Goal: Book appointment/travel/reservation

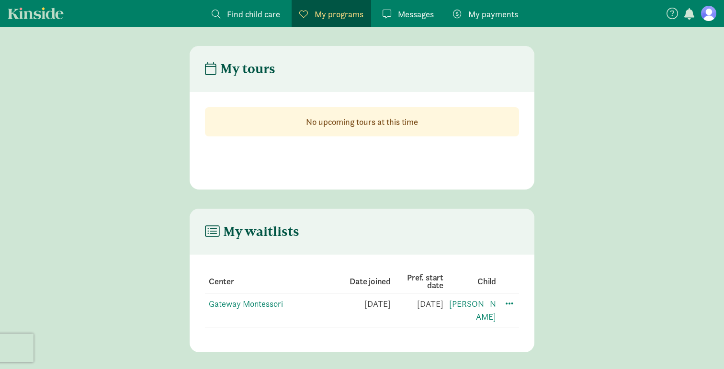
scroll to position [19, 0]
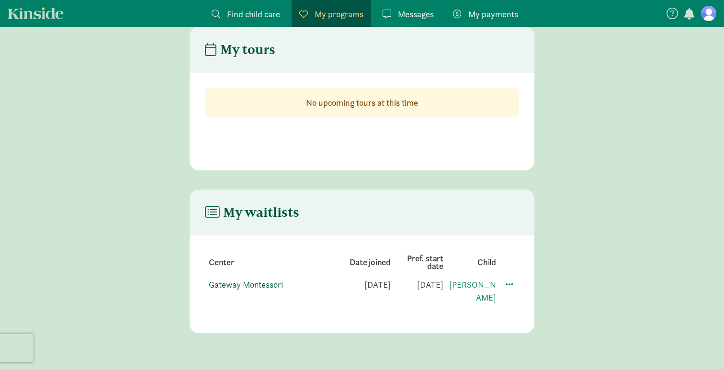
click at [230, 280] on link "Gateway Montessori" at bounding box center [246, 284] width 74 height 11
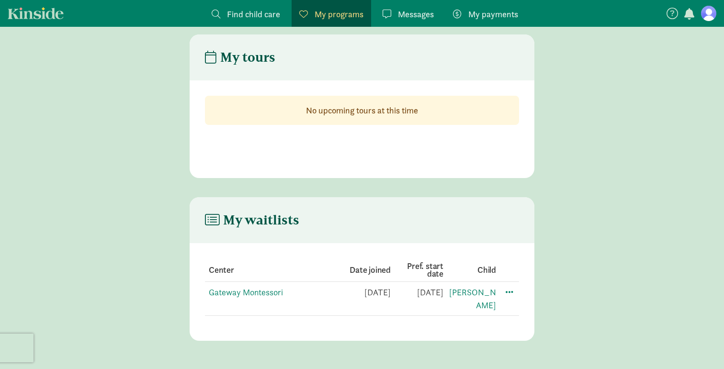
scroll to position [11, 0]
click at [512, 292] on span at bounding box center [509, 292] width 11 height 11
click at [487, 296] on link "Delfina" at bounding box center [472, 300] width 47 height 24
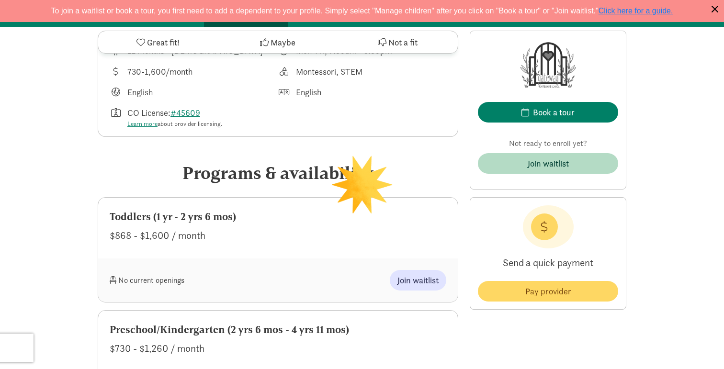
scroll to position [419, 0]
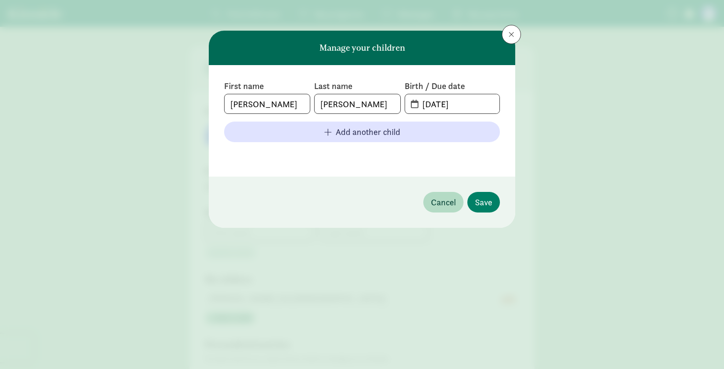
type input "Jessica"
type input "Buxbaum"
type input "2032471460"
click at [489, 192] on button "Save" at bounding box center [483, 202] width 33 height 21
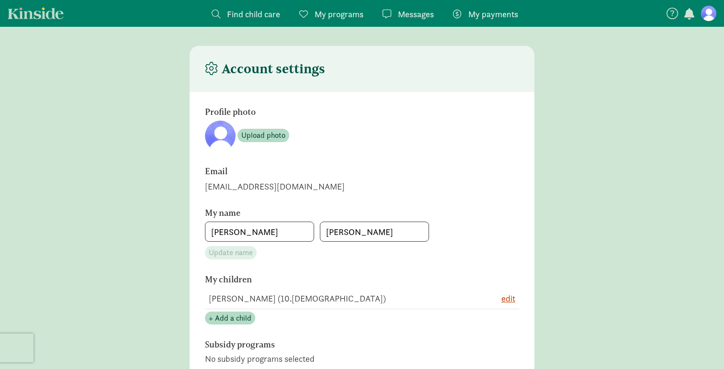
click at [331, 13] on span "My programs" at bounding box center [339, 14] width 49 height 13
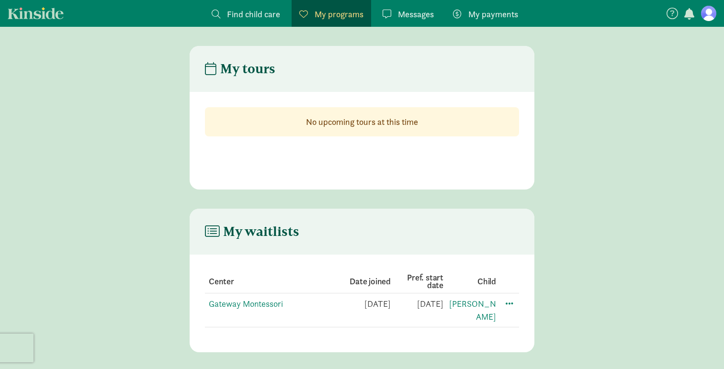
click at [405, 23] on link "Messages Messages" at bounding box center [408, 13] width 67 height 27
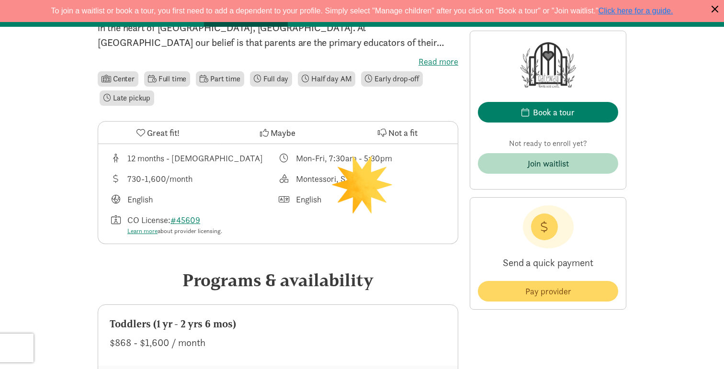
scroll to position [292, 0]
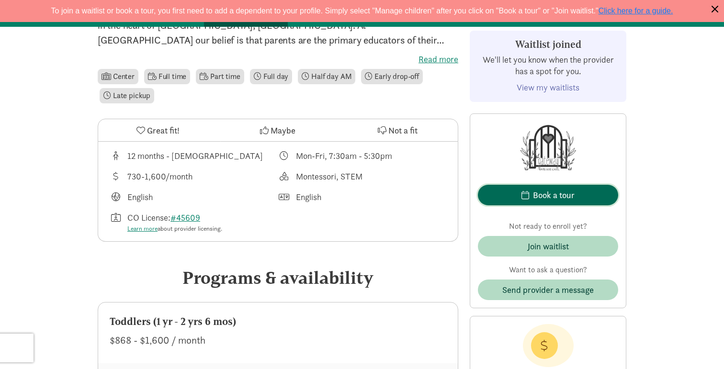
click at [533, 190] on div "Book a tour" at bounding box center [554, 195] width 42 height 13
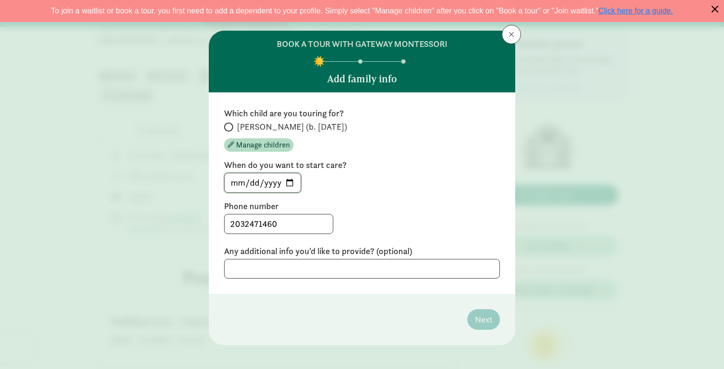
click at [288, 184] on input "2025-08-28" at bounding box center [263, 182] width 76 height 19
type input "2025-09-29"
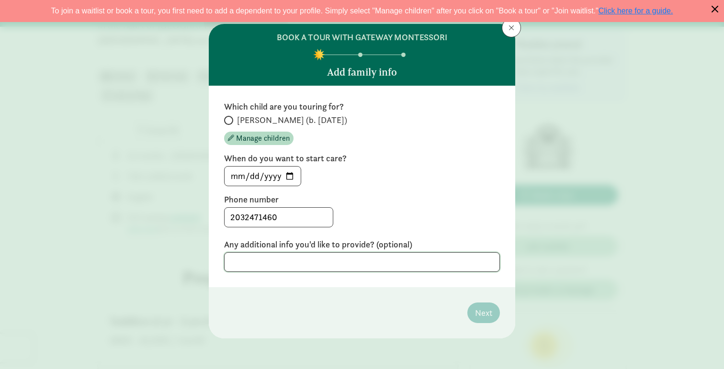
click at [336, 261] on textarea at bounding box center [362, 262] width 276 height 20
click at [230, 120] on span at bounding box center [228, 120] width 9 height 9
click at [230, 120] on input "Delfina (b. October 2024)" at bounding box center [227, 120] width 6 height 6
radio input "true"
click at [485, 313] on span "Next" at bounding box center [483, 312] width 17 height 13
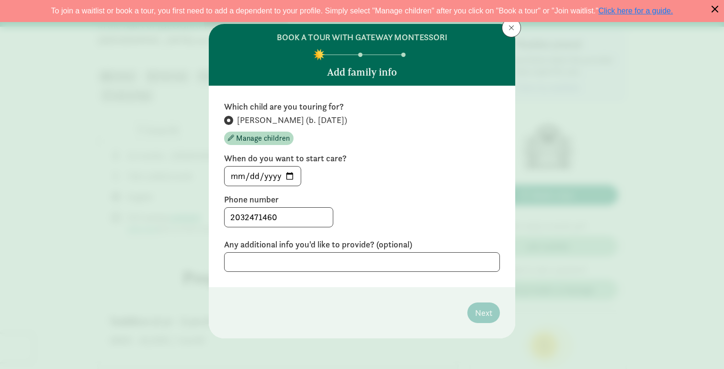
scroll to position [0, 0]
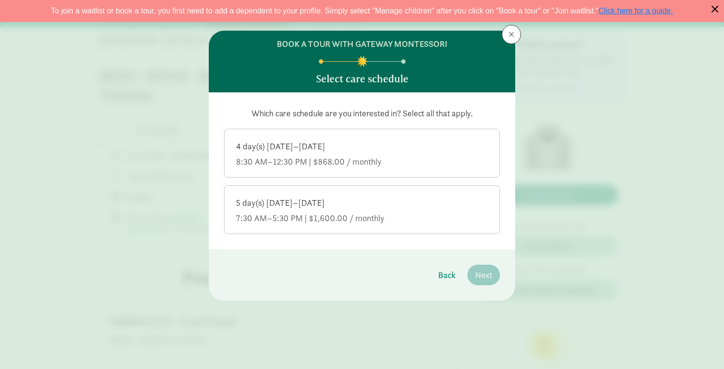
click at [387, 210] on div "5 day(s) Monday–Friday 7:30 AM–5:30 PM | $1,600.00 / monthly" at bounding box center [362, 210] width 252 height 27
click at [0, 0] on input "5 day(s) Monday–Friday 7:30 AM–5:30 PM | $1,600.00 / monthly" at bounding box center [0, 0] width 0 height 0
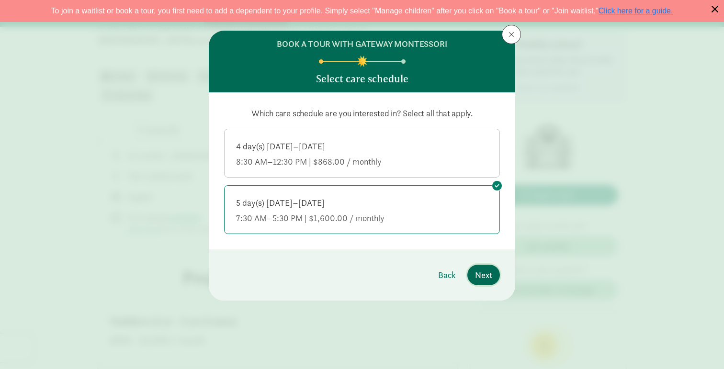
click at [485, 278] on span "Next" at bounding box center [483, 275] width 17 height 13
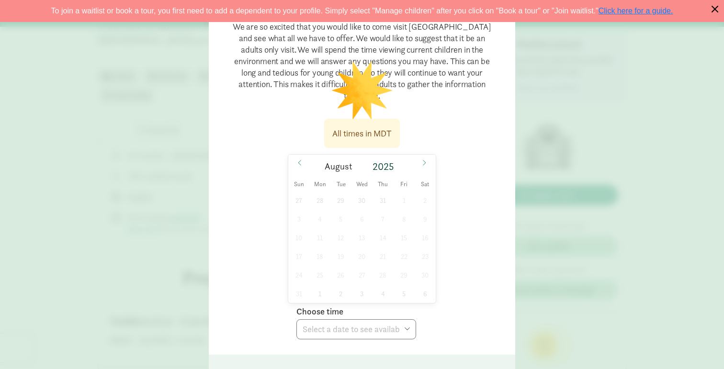
scroll to position [111, 0]
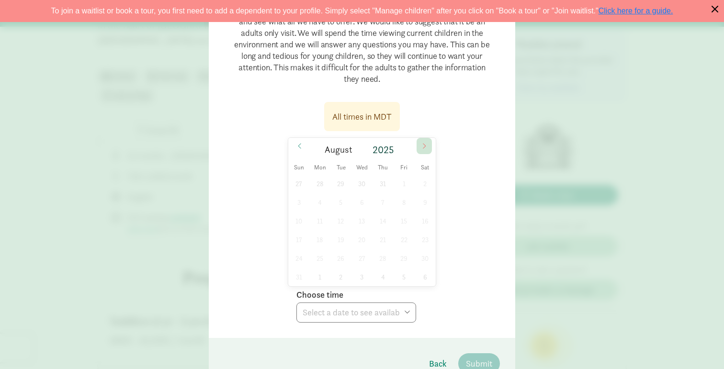
click at [422, 142] on span at bounding box center [424, 146] width 15 height 16
click at [422, 143] on icon at bounding box center [424, 146] width 6 height 7
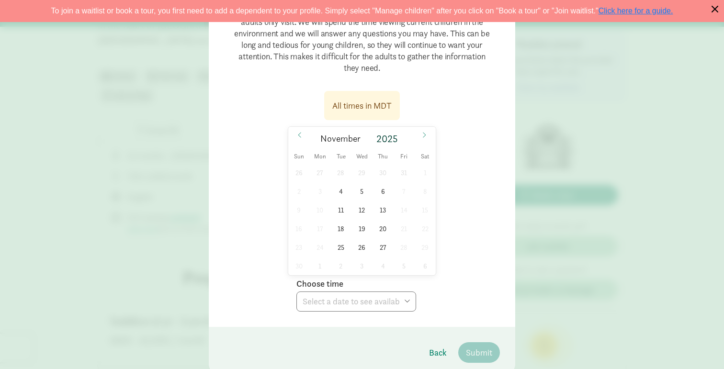
scroll to position [124, 0]
click at [300, 131] on icon at bounding box center [300, 133] width 6 height 7
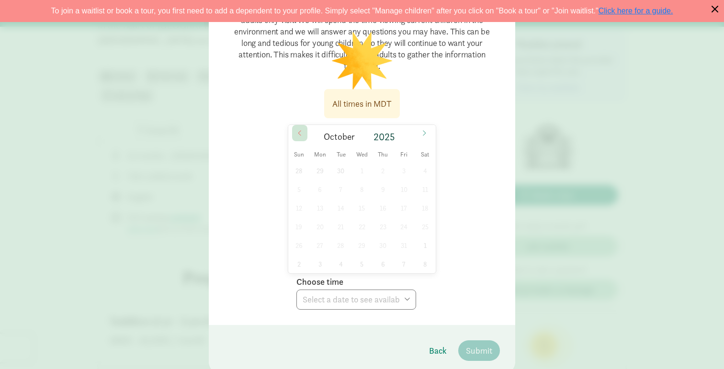
click at [300, 130] on icon at bounding box center [300, 133] width 6 height 7
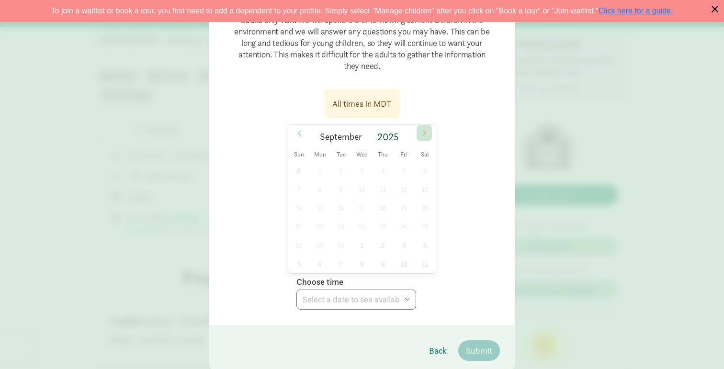
click at [426, 139] on span at bounding box center [424, 133] width 15 height 16
click at [359, 170] on span "1" at bounding box center [361, 170] width 19 height 19
click at [350, 295] on select "Choose time 09:30 AM 10:00 AM" at bounding box center [356, 300] width 120 height 20
select select "2025-10-01T09:30:00.000-06:00"
click at [296, 290] on select "Choose time 09:30 AM 10:00 AM" at bounding box center [356, 300] width 120 height 20
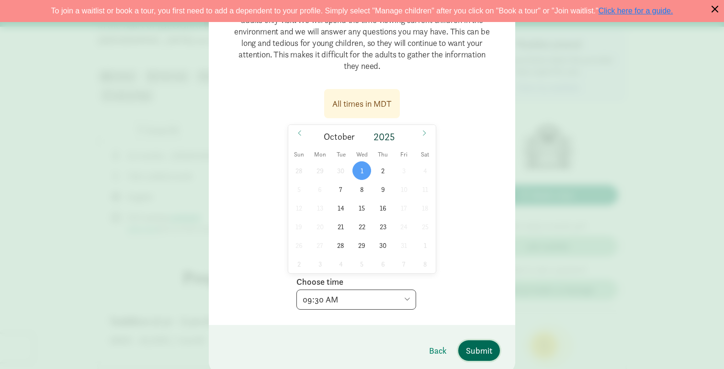
click at [473, 351] on span "Submit" at bounding box center [479, 350] width 26 height 13
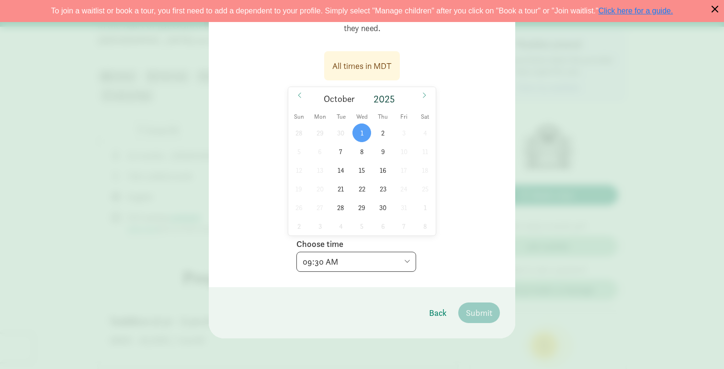
scroll to position [0, 0]
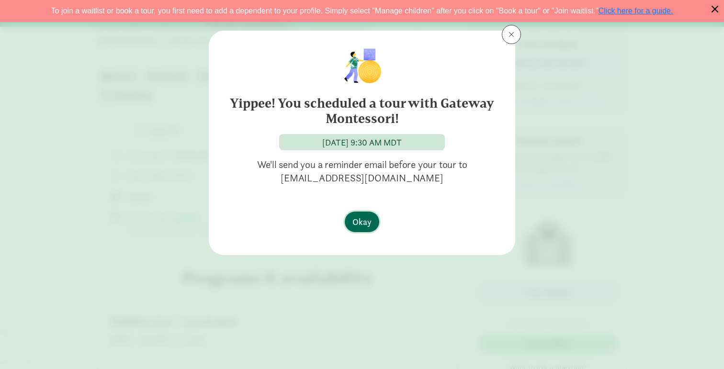
click at [361, 221] on span "Okay" at bounding box center [361, 221] width 19 height 13
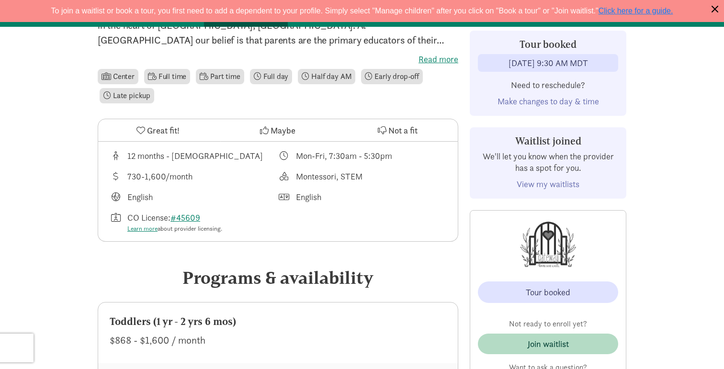
drag, startPoint x: 392, startPoint y: 157, endPoint x: 294, endPoint y: 157, distance: 97.7
click at [294, 157] on div "Mon-Fri, 7:30am - 5:30pm" at bounding box center [362, 155] width 169 height 13
copy div "Mon-Fri, 7:30am - 5:30pm"
